Goal: Communication & Community: Answer question/provide support

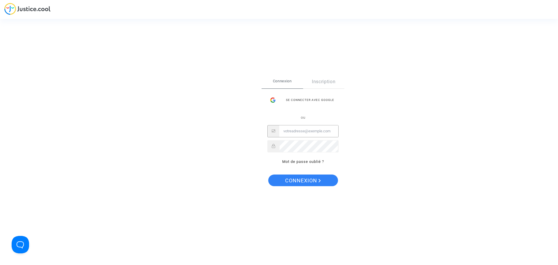
click at [302, 132] on input "Email" at bounding box center [308, 131] width 59 height 12
type input "njdc48@gmail.com"
drag, startPoint x: 301, startPoint y: 182, endPoint x: 296, endPoint y: 181, distance: 5.6
click at [301, 182] on span "Connexion" at bounding box center [303, 180] width 36 height 12
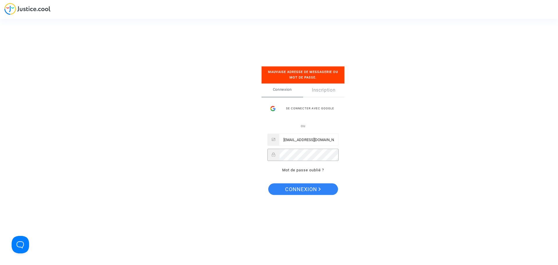
click at [268, 183] on button "Connexion" at bounding box center [303, 189] width 70 height 12
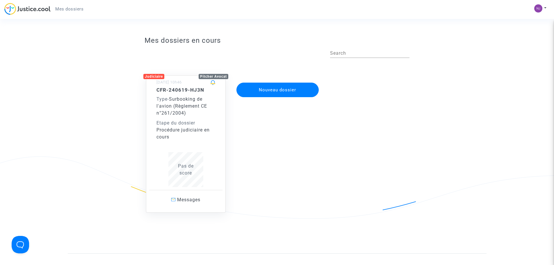
click at [185, 99] on span "Surbooking de l'avion (Règlement CE n°261/2004)" at bounding box center [181, 105] width 51 height 19
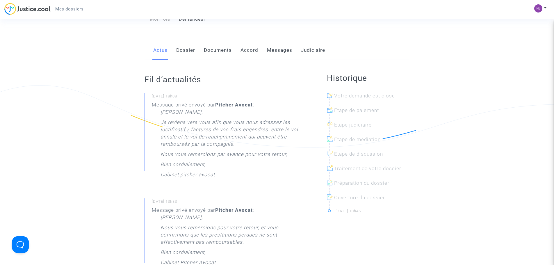
scroll to position [58, 0]
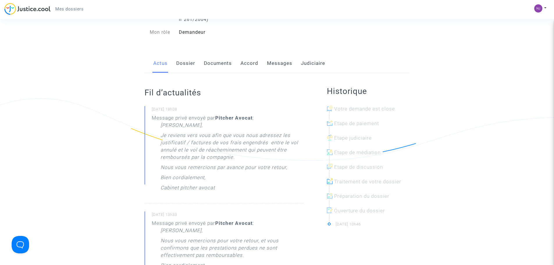
click at [215, 66] on link "Documents" at bounding box center [218, 63] width 28 height 19
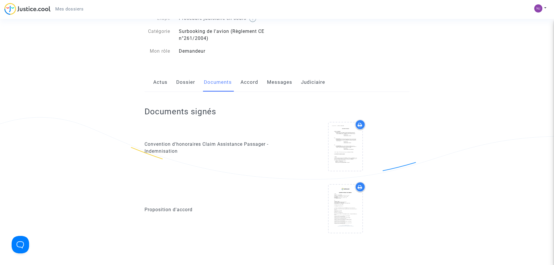
scroll to position [29, 0]
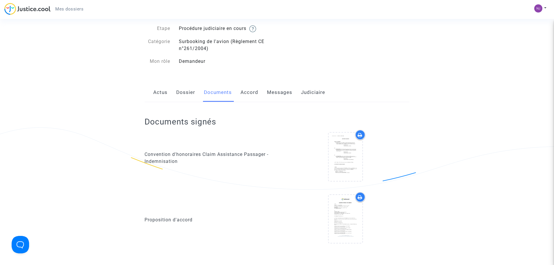
click at [278, 93] on link "Messages" at bounding box center [279, 92] width 25 height 19
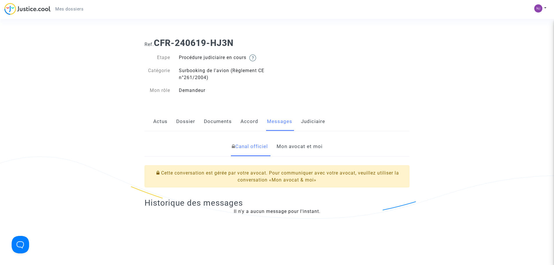
scroll to position [29, 0]
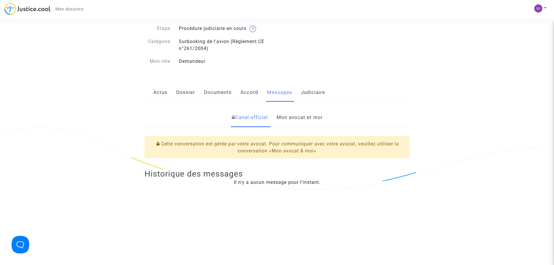
click at [303, 117] on link "Mon avocat et moi" at bounding box center [299, 117] width 46 height 19
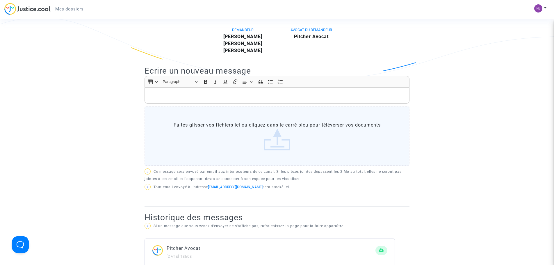
scroll to position [145, 0]
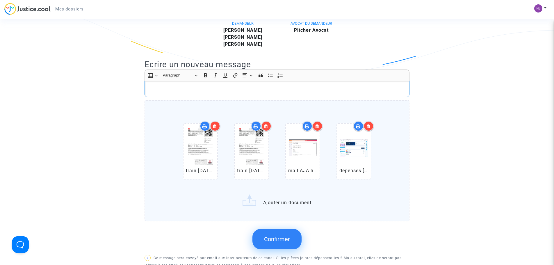
click at [227, 85] on p "Rich Text Editor, main" at bounding box center [277, 88] width 259 height 7
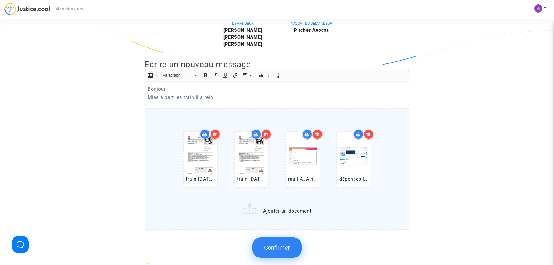
drag, startPoint x: 216, startPoint y: 96, endPoint x: 201, endPoint y: 98, distance: 15.2
click at [201, 98] on p "Mise à part les train il a rein" at bounding box center [277, 97] width 259 height 7
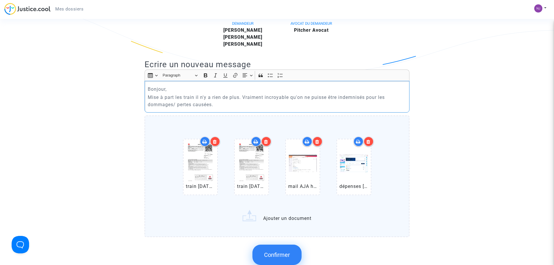
click at [194, 99] on p "Mise à part les train il n'y a rien de plus. Vraiment incroyable qu'on ne puiss…" at bounding box center [277, 101] width 259 height 15
click at [402, 97] on p "Mise à part les train en fichier joint, il n'y a rien de plus. Vraiment incroya…" at bounding box center [277, 101] width 259 height 15
click at [237, 105] on p "Mise à part les train en fichier joint, il n'y a rien de plus. Vraiment incroya…" at bounding box center [277, 101] width 259 height 15
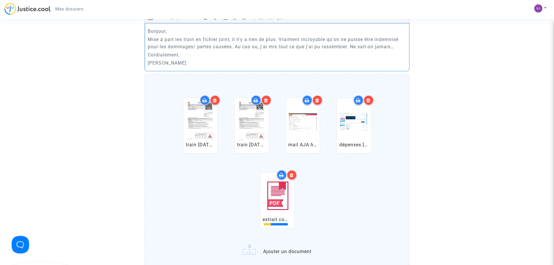
scroll to position [203, 0]
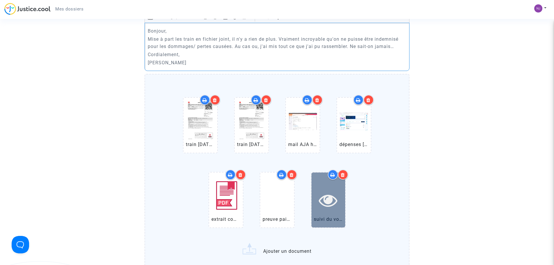
click at [332, 196] on icon at bounding box center [327, 200] width 19 height 19
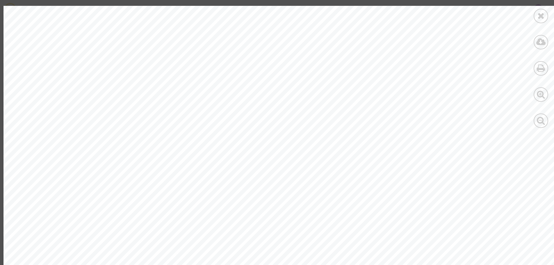
scroll to position [29, 0]
click at [541, 17] on icon at bounding box center [540, 15] width 7 height 9
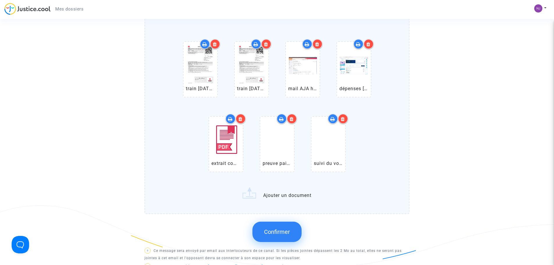
scroll to position [262, 0]
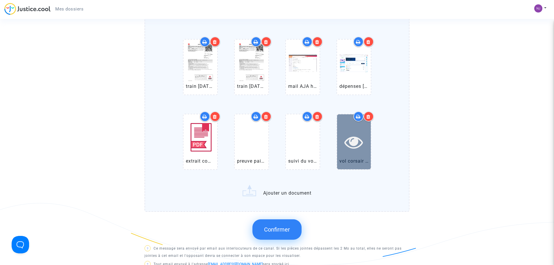
click at [355, 136] on icon at bounding box center [353, 142] width 19 height 19
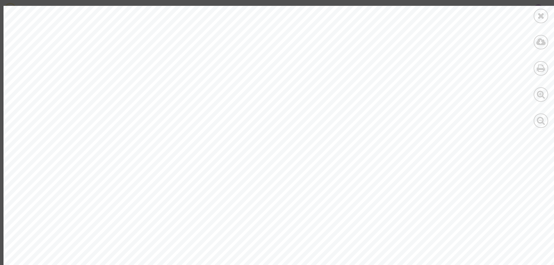
scroll to position [481, 0]
click at [123, 16] on div at bounding box center [280, 116] width 554 height 392
click at [540, 15] on icon at bounding box center [540, 15] width 7 height 9
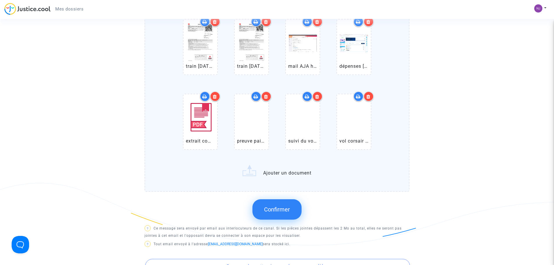
scroll to position [291, 0]
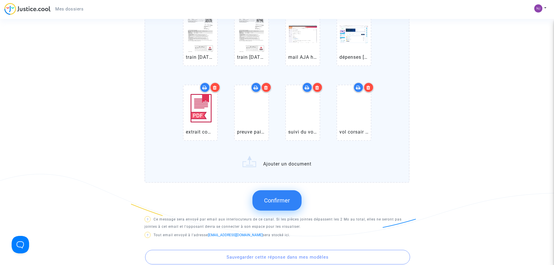
click at [272, 201] on span "Confirmer" at bounding box center [277, 200] width 26 height 7
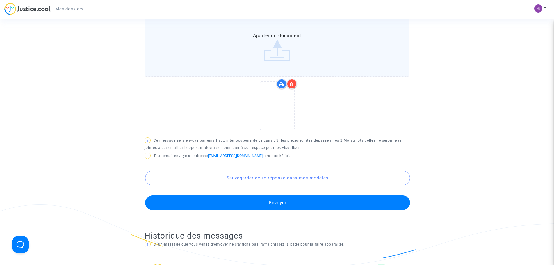
scroll to position [262, 0]
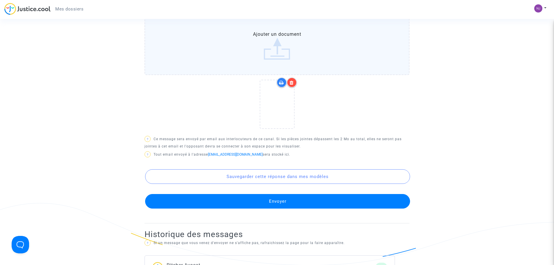
click at [273, 200] on button "Envoyer" at bounding box center [277, 201] width 265 height 15
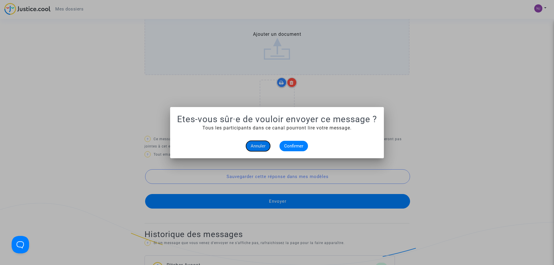
click at [265, 147] on span "Annuler" at bounding box center [257, 145] width 15 height 5
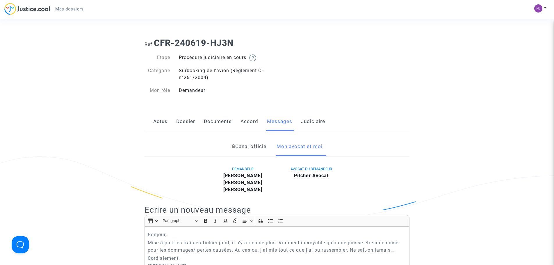
click at [304, 147] on link "Mon avocat et moi" at bounding box center [299, 146] width 46 height 19
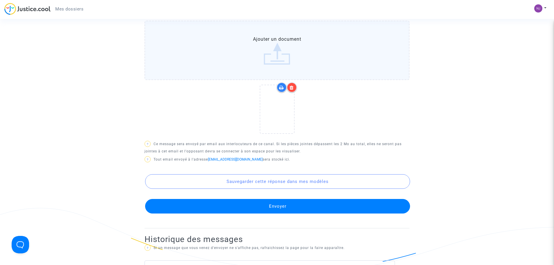
scroll to position [320, 0]
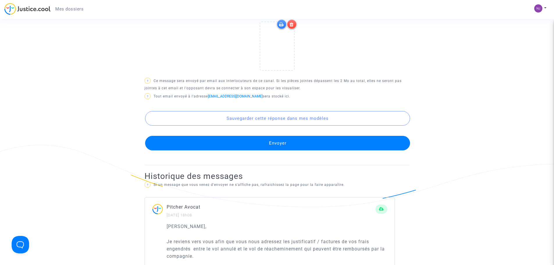
click at [291, 143] on button "Envoyer" at bounding box center [277, 143] width 265 height 15
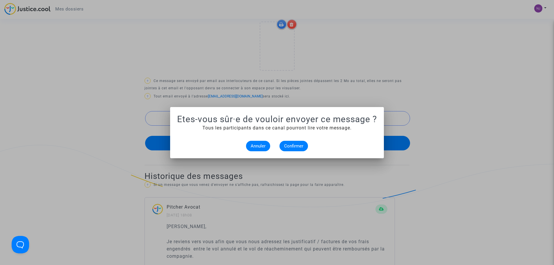
scroll to position [0, 0]
click at [297, 145] on span "Confirmer" at bounding box center [293, 145] width 19 height 5
